Goal: Information Seeking & Learning: Learn about a topic

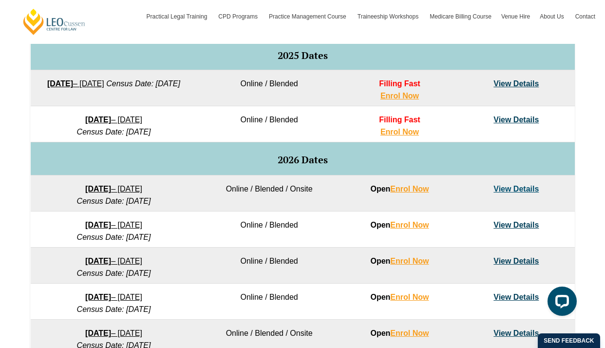
scroll to position [520, 0]
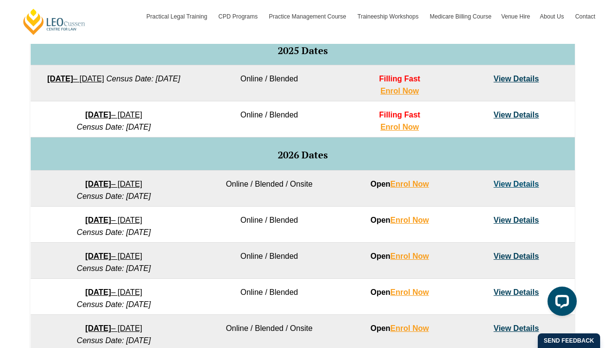
click at [537, 183] on link "View Details" at bounding box center [516, 184] width 45 height 8
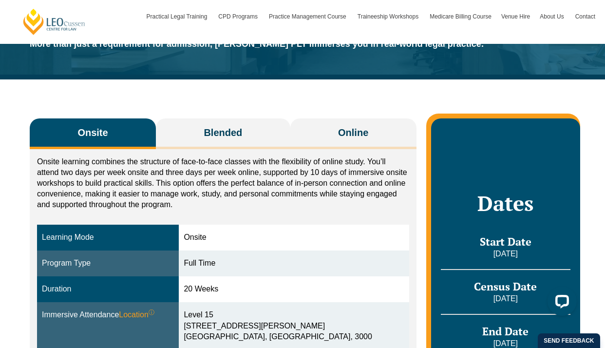
scroll to position [102, 0]
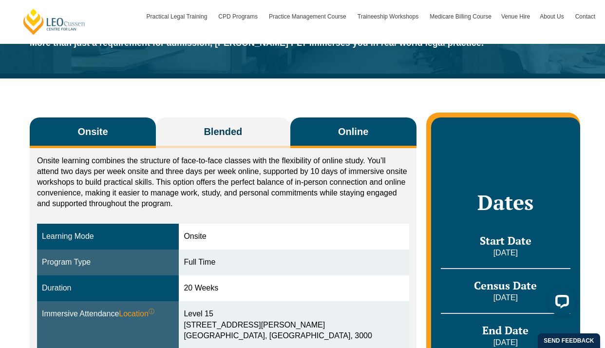
click at [347, 129] on span "Online" at bounding box center [353, 132] width 30 height 14
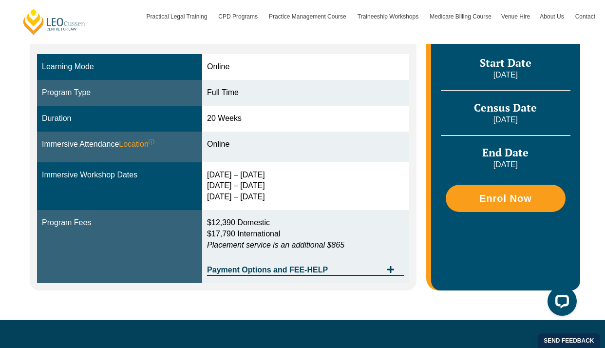
scroll to position [272, 0]
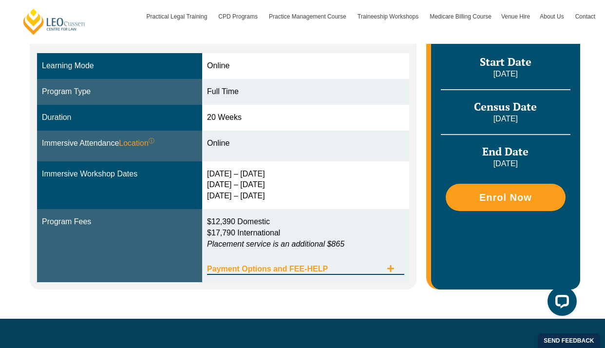
click at [293, 265] on span "Payment Options and FEE-HELP" at bounding box center [294, 269] width 175 height 8
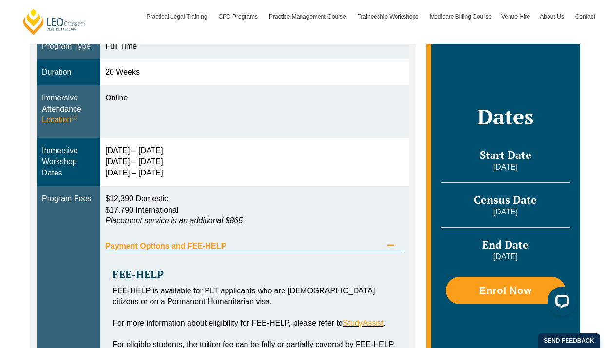
scroll to position [315, 0]
